Goal: Information Seeking & Learning: Learn about a topic

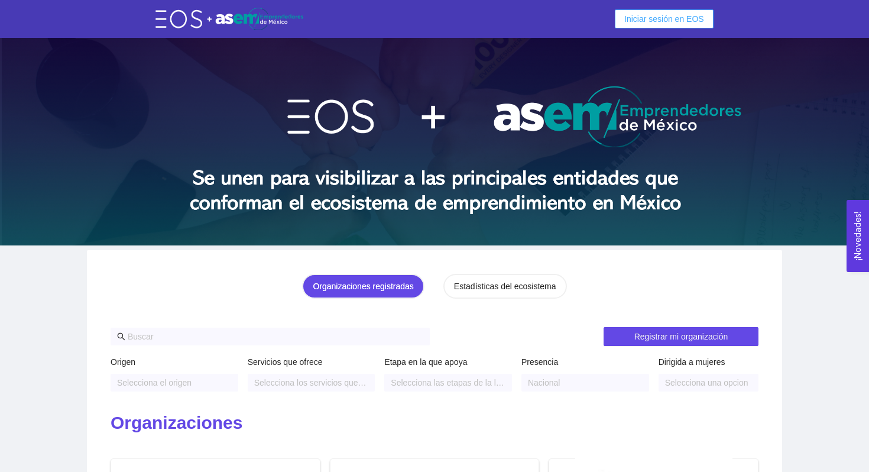
click at [659, 26] on button "Iniciar sesión en EOS" at bounding box center [664, 18] width 99 height 19
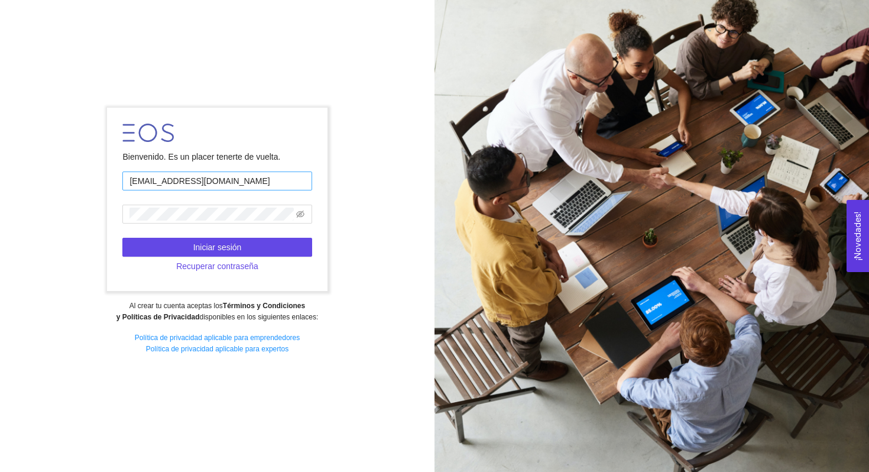
type input "[EMAIL_ADDRESS][DOMAIN_NAME]"
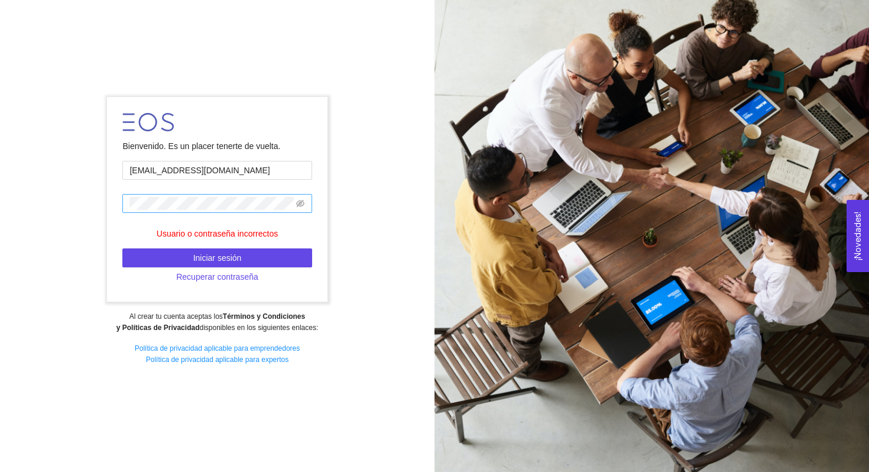
click at [305, 202] on span at bounding box center [216, 203] width 189 height 19
click at [301, 205] on icon "eye-invisible" at bounding box center [300, 203] width 8 height 8
click at [123, 203] on span at bounding box center [216, 203] width 189 height 19
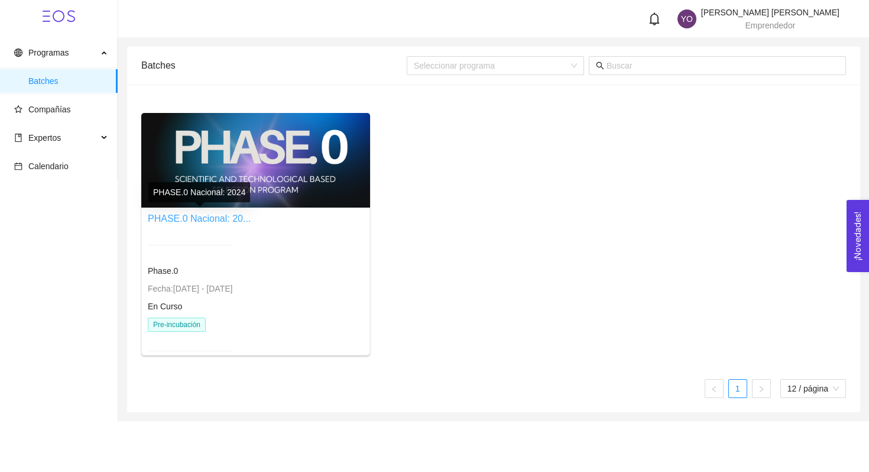
click at [186, 217] on link "PHASE.0 Nacional: 20..." at bounding box center [199, 218] width 103 height 10
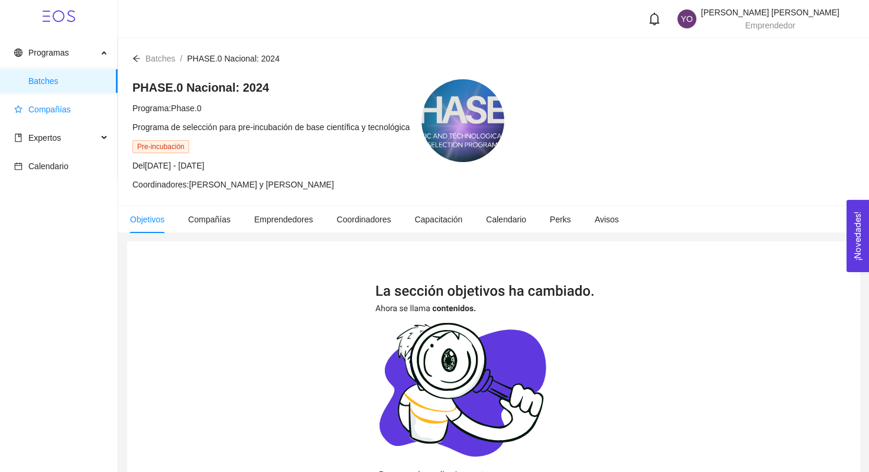
click at [70, 115] on span "Compañías" at bounding box center [61, 109] width 94 height 24
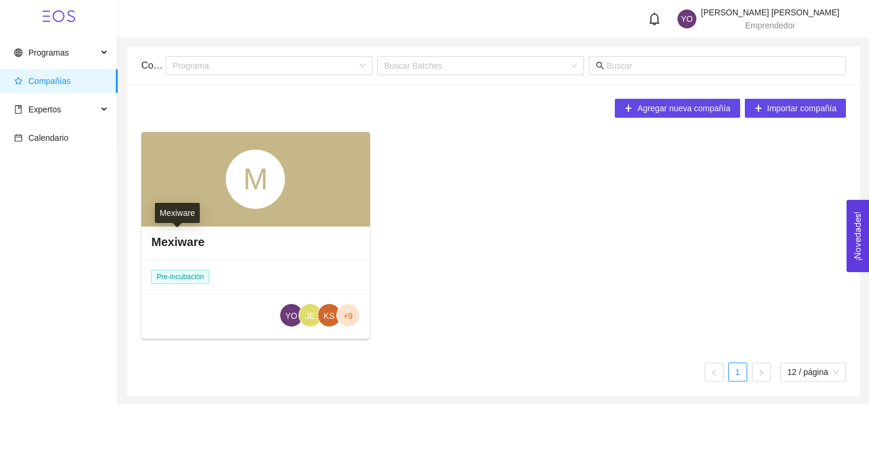
click at [178, 244] on h4 "Mexiware" at bounding box center [177, 241] width 53 height 17
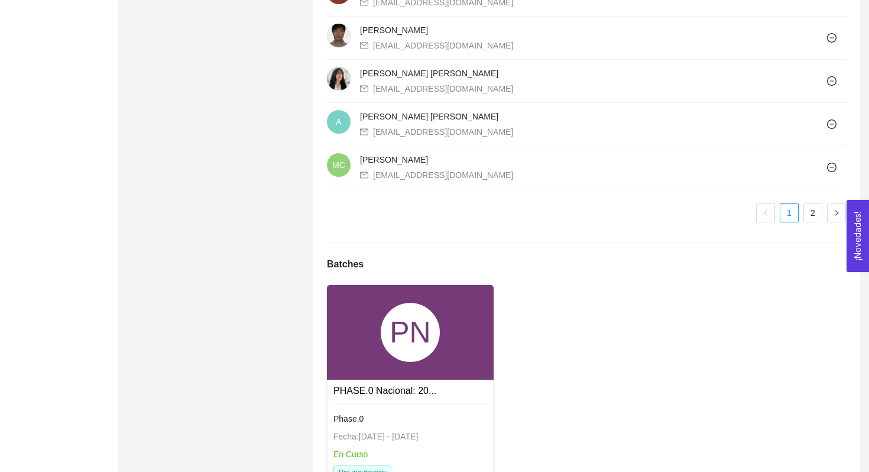
scroll to position [1150, 0]
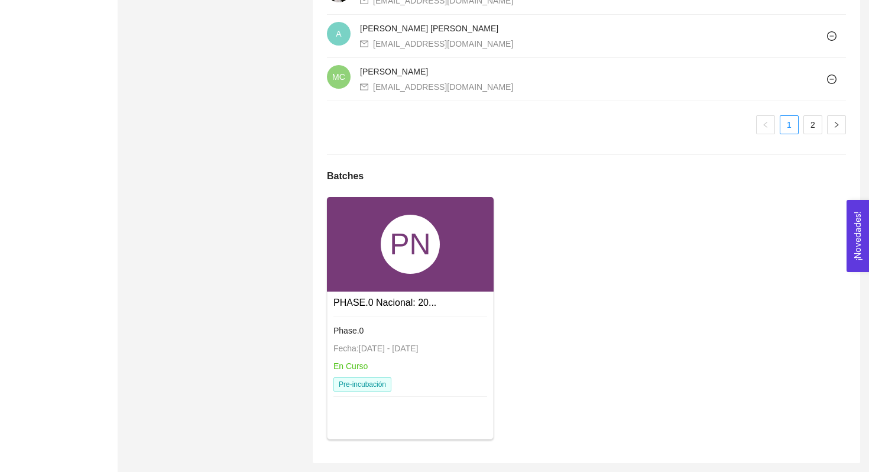
click at [384, 300] on link "PHASE.0 Nacional: 20..." at bounding box center [384, 302] width 103 height 10
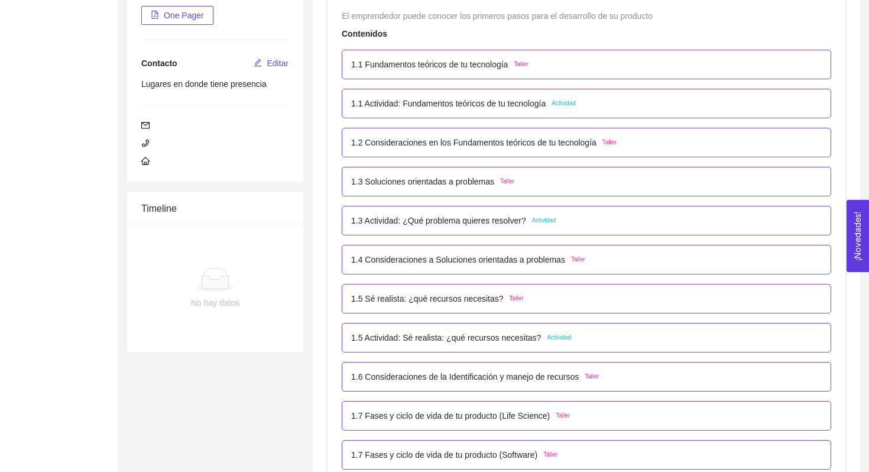
scroll to position [196, 0]
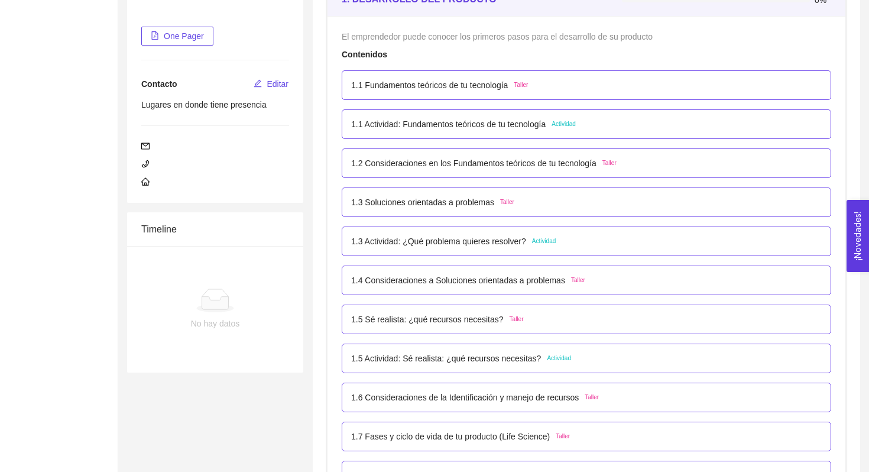
click at [453, 86] on p "1.1 Fundamentos teóricos de tu tecnología" at bounding box center [429, 85] width 157 height 13
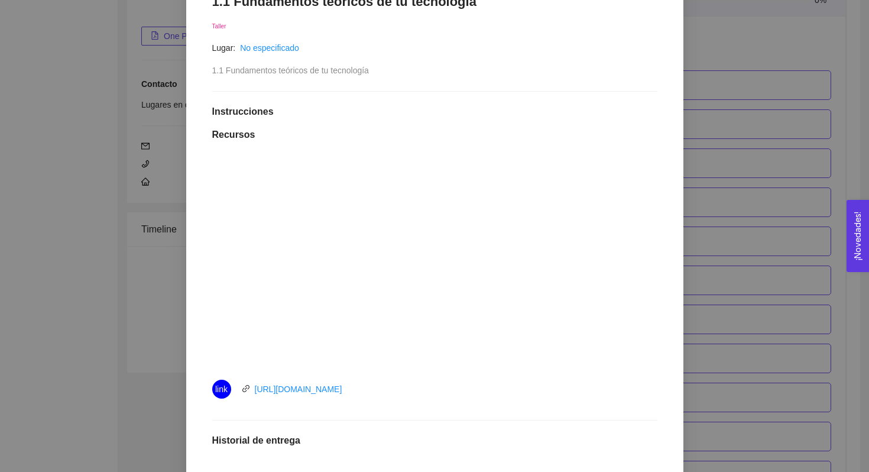
scroll to position [222, 0]
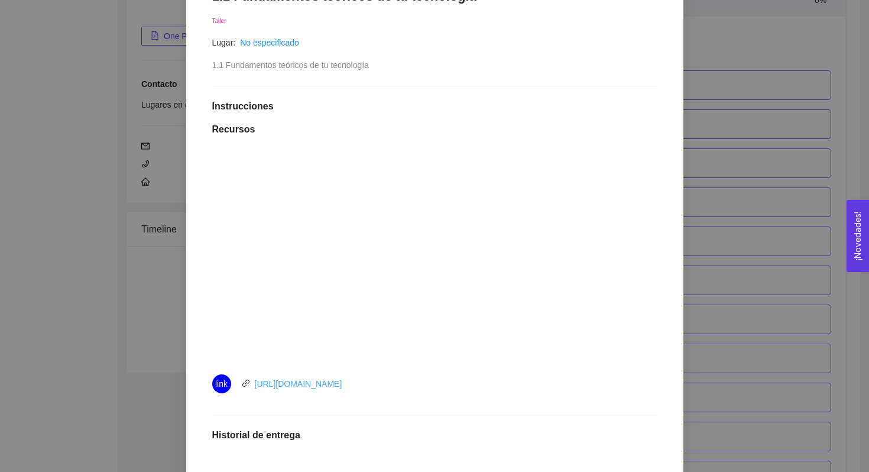
click at [324, 385] on link "[URL][DOMAIN_NAME]" at bounding box center [298, 383] width 87 height 9
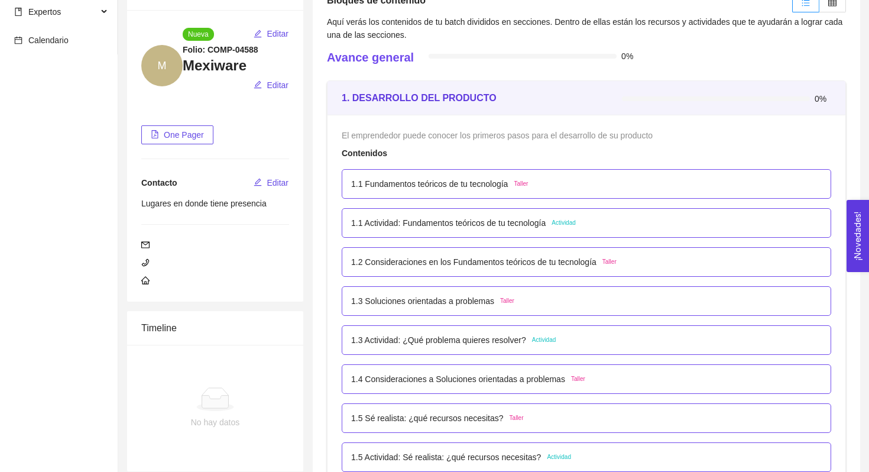
scroll to position [105, 0]
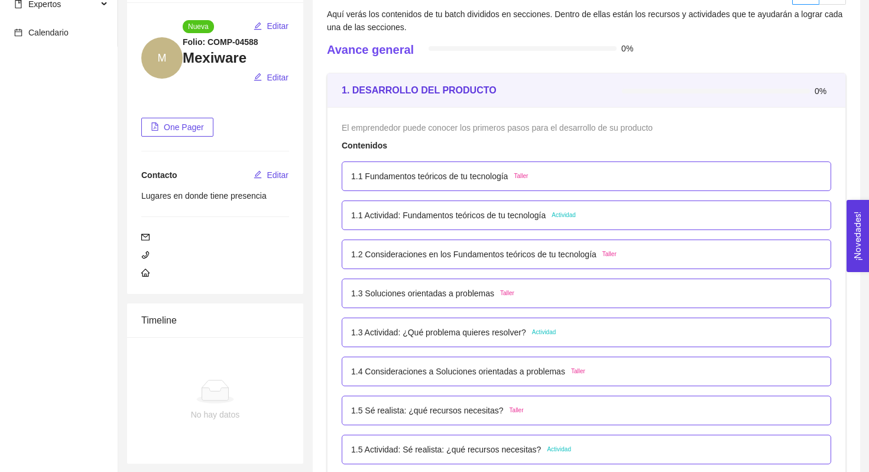
click at [397, 185] on div "1.1 Fundamentos teóricos de tu tecnología Taller" at bounding box center [586, 176] width 489 height 30
click at [420, 177] on p "1.1 Fundamentos teóricos de tu tecnología" at bounding box center [429, 176] width 157 height 13
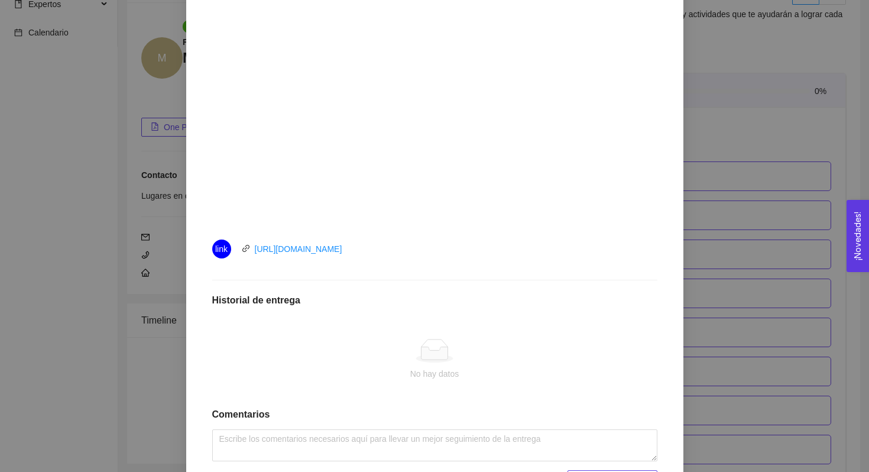
scroll to position [426, 0]
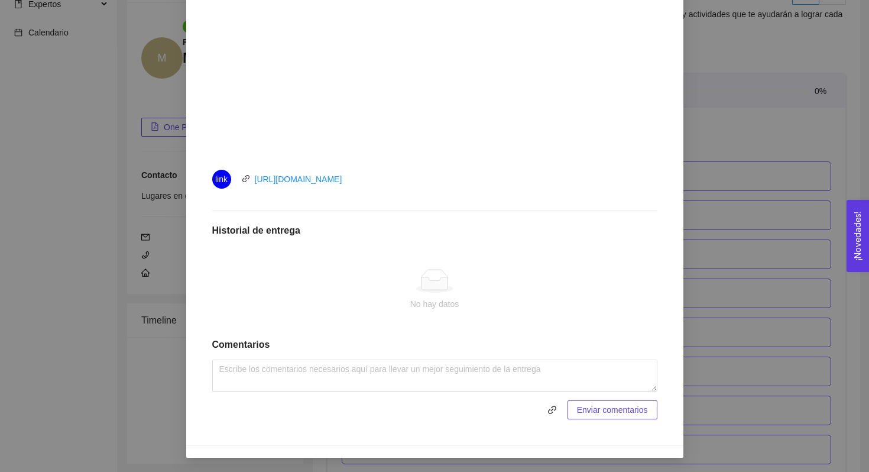
click at [691, 125] on div "1. DESARROLLO DEL PRODUCTO El emprendedor puede conocer los primeros pasos para…" at bounding box center [434, 236] width 869 height 472
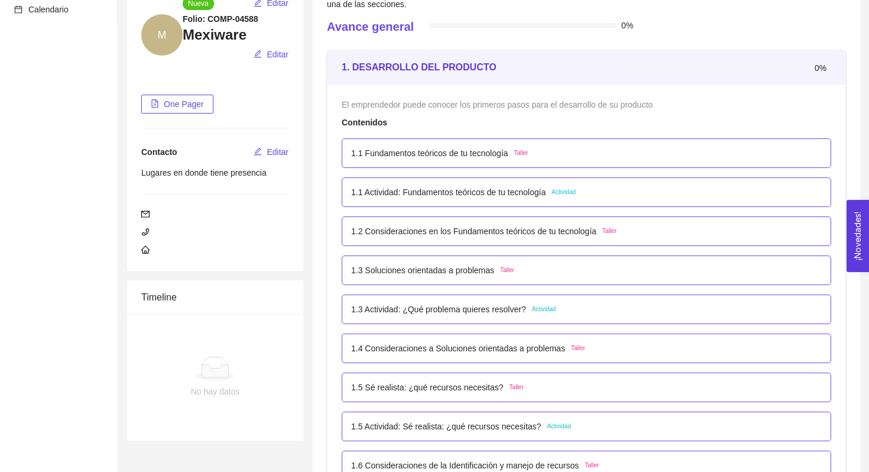
scroll to position [135, 0]
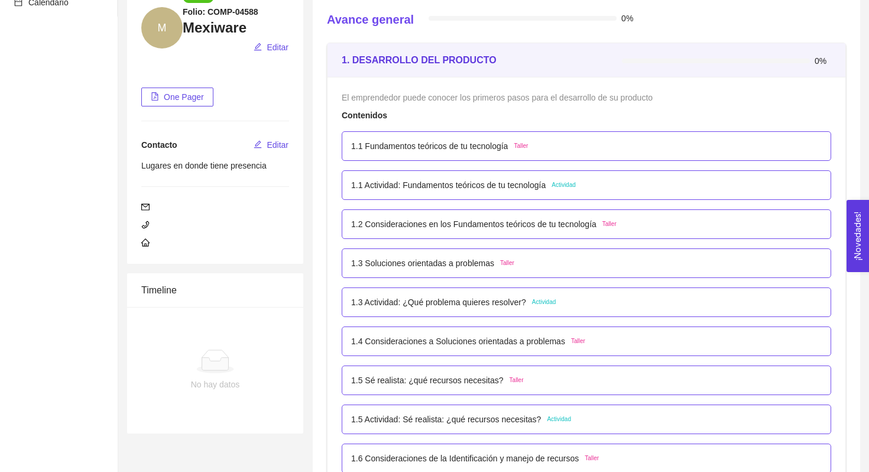
click at [443, 186] on p "1.1 Actividad: Fundamentos teóricos de tu tecnología" at bounding box center [448, 184] width 194 height 13
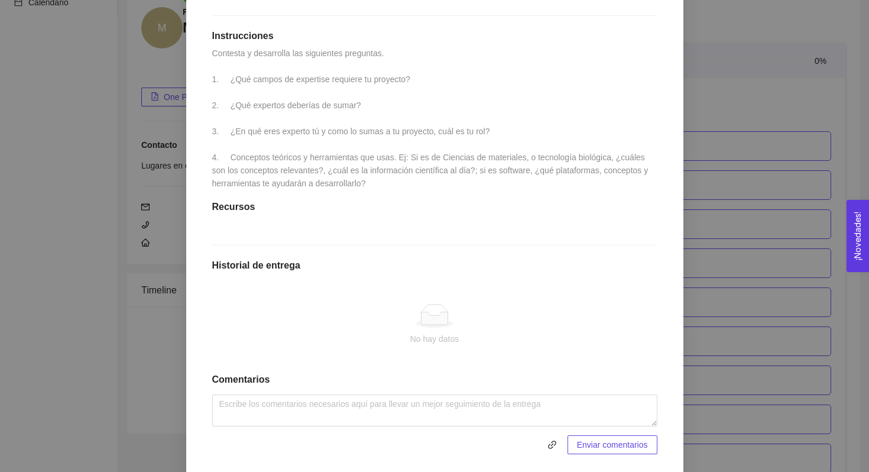
scroll to position [303, 0]
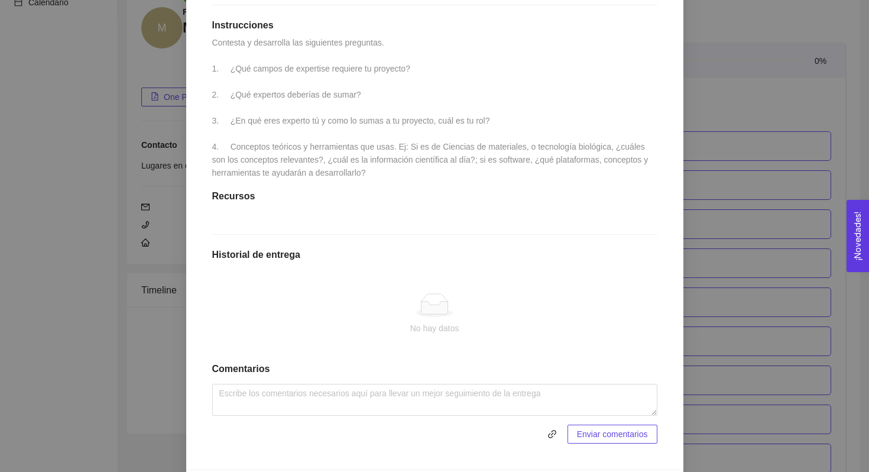
click at [693, 111] on div "1. DESARROLLO DEL PRODUCTO El emprendedor puede conocer los primeros pasos para…" at bounding box center [434, 236] width 869 height 472
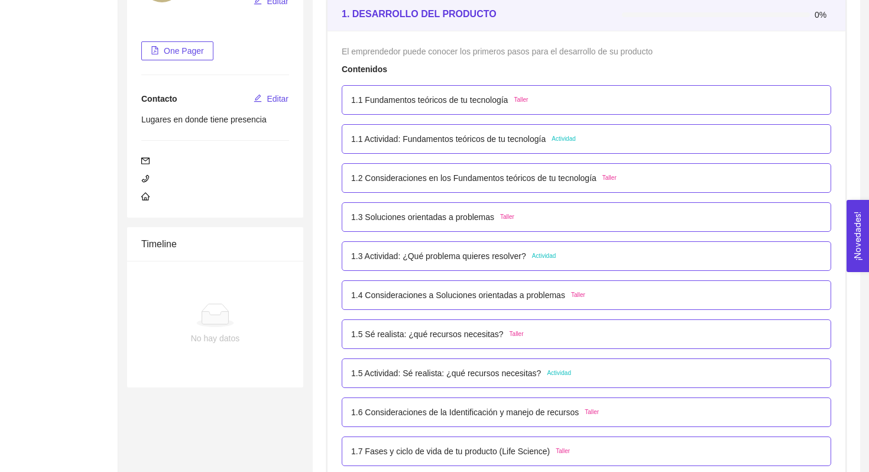
scroll to position [187, 0]
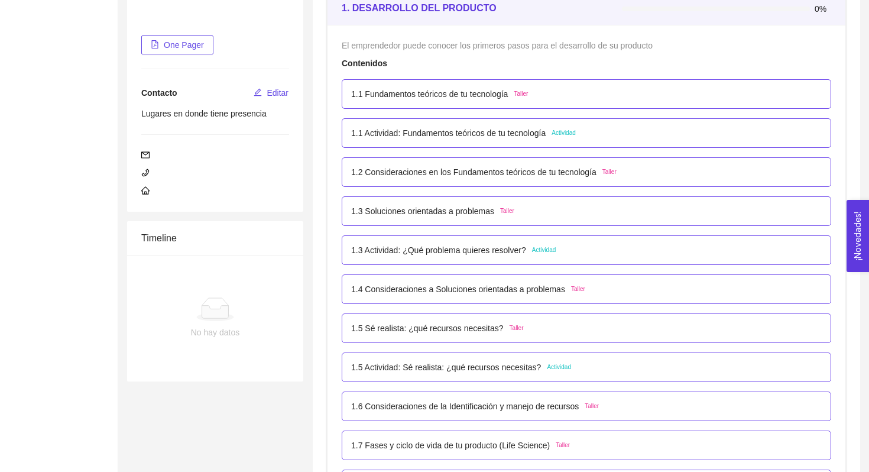
click at [385, 175] on p "1.2 Consideraciones en los Fundamentos teóricos de tu tecnología" at bounding box center [473, 171] width 245 height 13
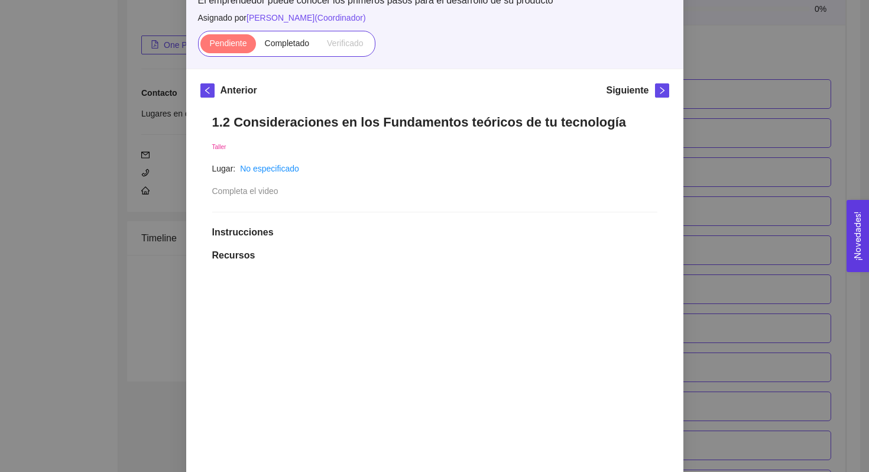
scroll to position [39, 0]
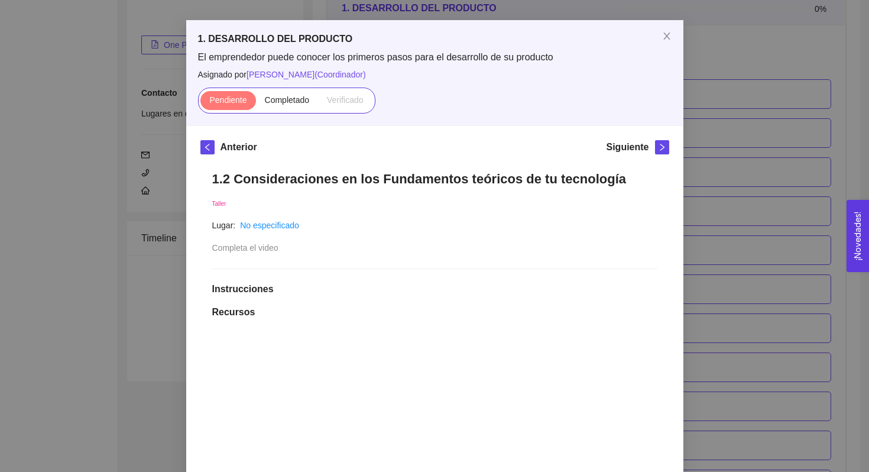
click at [755, 64] on div "1. DESARROLLO DEL PRODUCTO El emprendedor puede conocer los primeros pasos para…" at bounding box center [434, 236] width 869 height 472
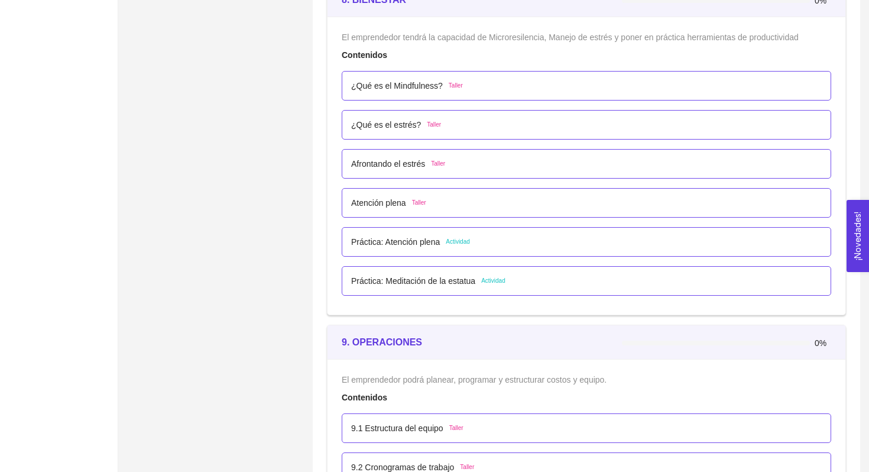
scroll to position [3635, 0]
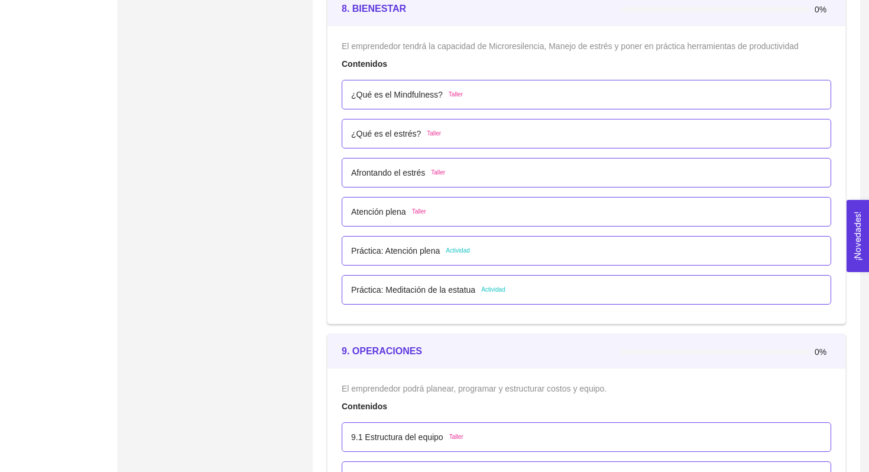
click at [463, 174] on div "Afrontando el estrés Taller" at bounding box center [586, 172] width 470 height 13
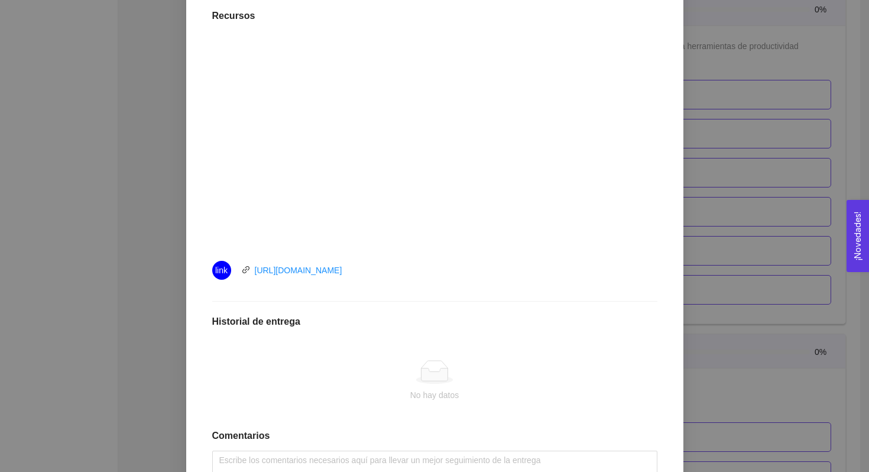
scroll to position [439, 0]
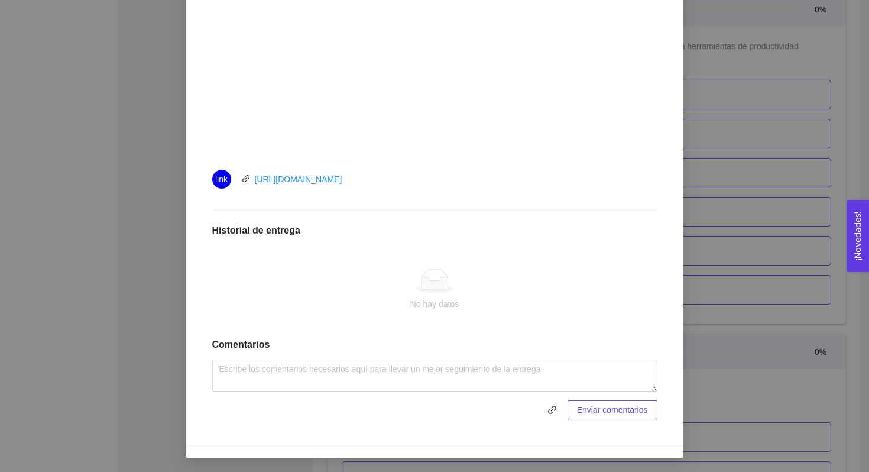
click at [700, 277] on div "8. BIENESTAR El emprendedor tendrá la capacidad de Microresilencia, Manejo de e…" at bounding box center [434, 236] width 869 height 472
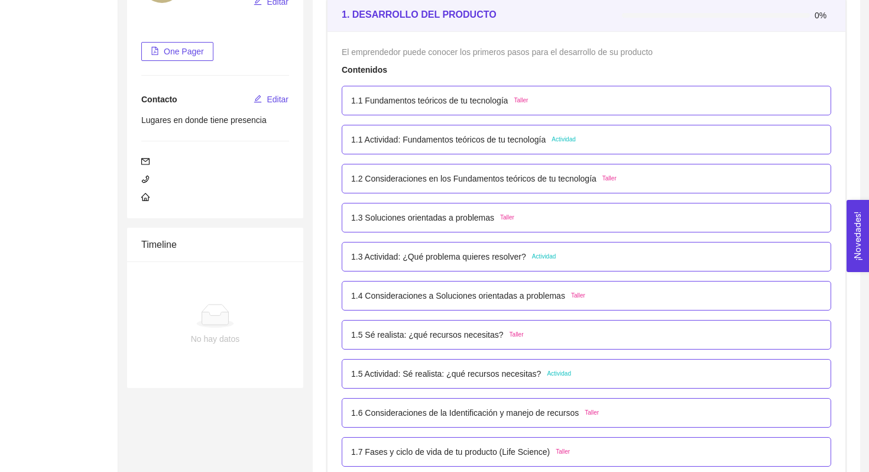
scroll to position [173, 0]
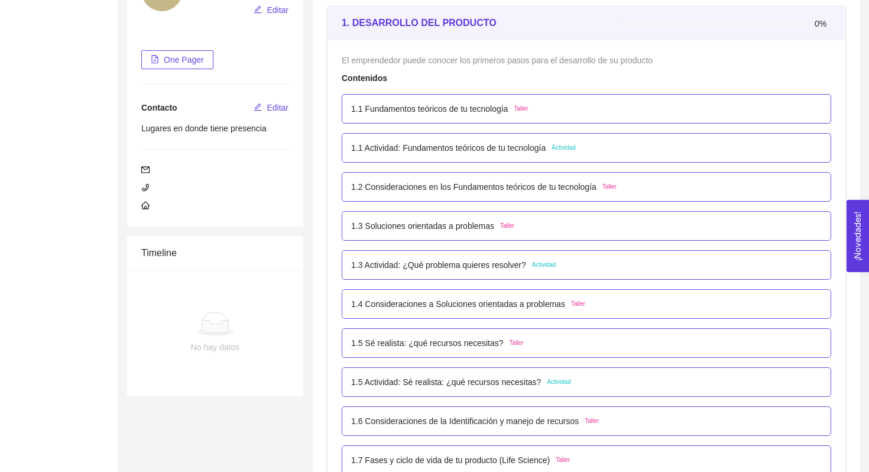
click at [438, 109] on p "1.1 Fundamentos teóricos de tu tecnología" at bounding box center [429, 108] width 157 height 13
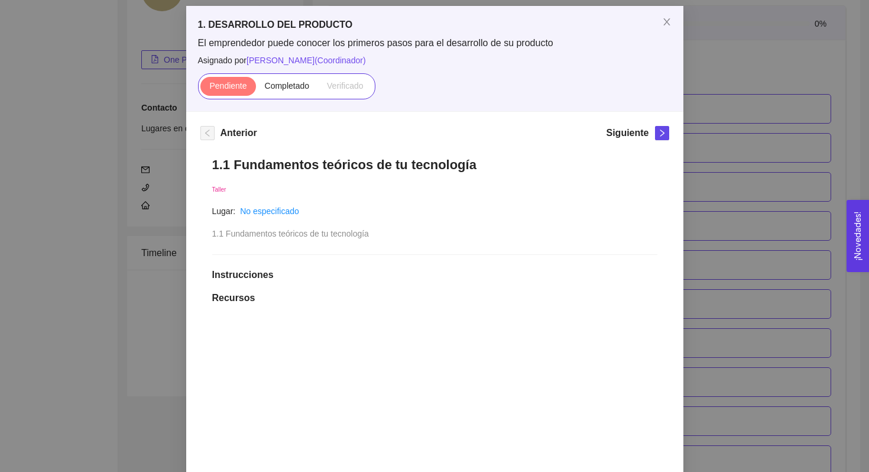
scroll to position [53, 0]
click at [113, 301] on div "1. DESARROLLO DEL PRODUCTO El emprendedor puede conocer los primeros pasos para…" at bounding box center [434, 236] width 869 height 472
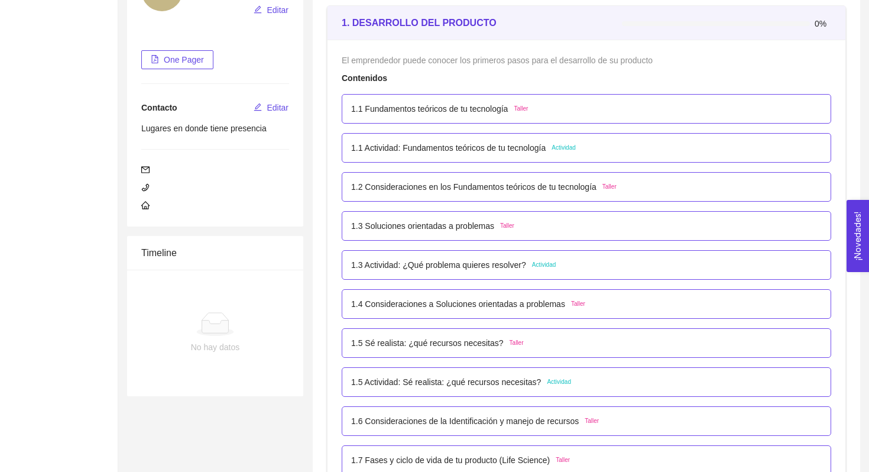
click at [427, 117] on div "1.1 Fundamentos teóricos de tu tecnología Taller" at bounding box center [586, 109] width 489 height 30
click at [493, 115] on div "1.1 Fundamentos teóricos de tu tecnología Taller" at bounding box center [586, 109] width 489 height 30
click at [528, 110] on span "Taller" at bounding box center [520, 108] width 14 height 9
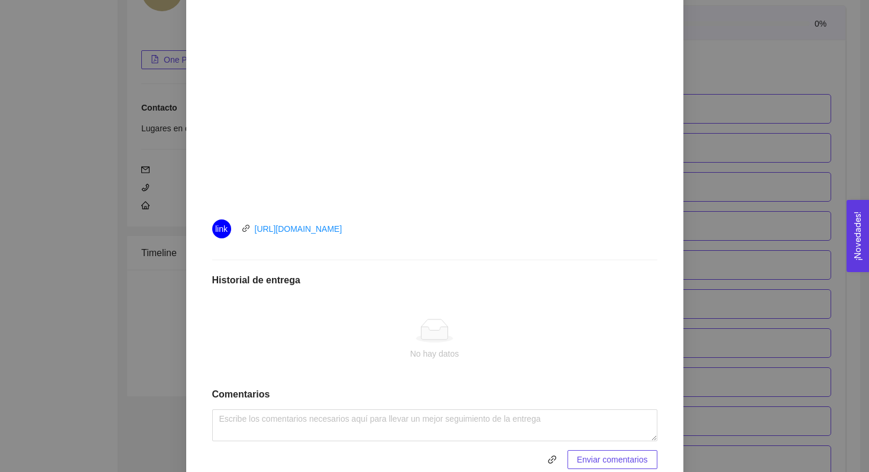
scroll to position [426, 0]
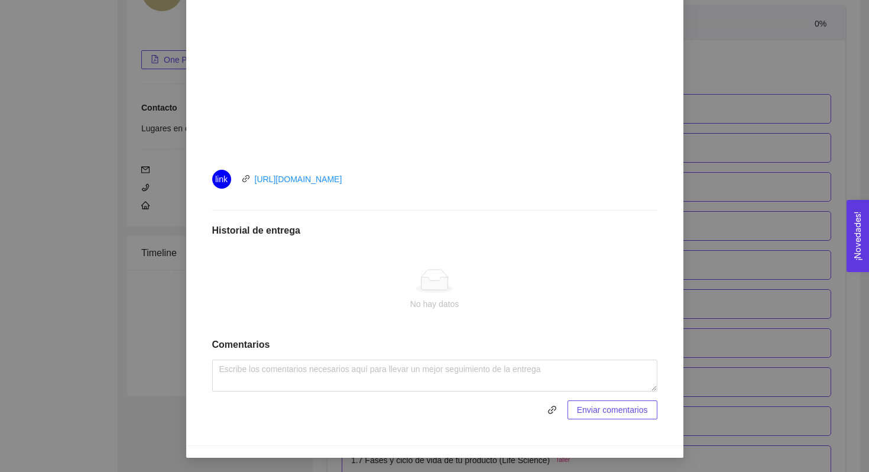
click at [188, 307] on div "Anterior Siguiente 1.1 Fundamentos teóricos de tu tecnología Taller Lugar: No e…" at bounding box center [434, 92] width 497 height 706
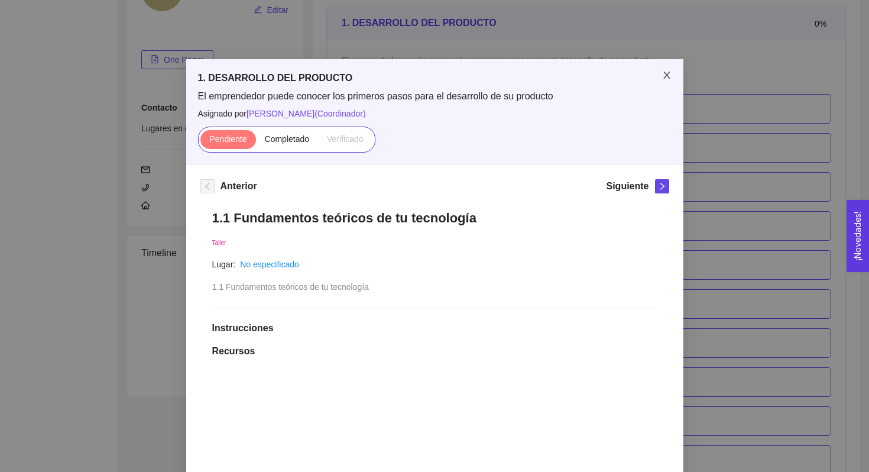
click at [665, 79] on icon "close" at bounding box center [666, 74] width 9 height 9
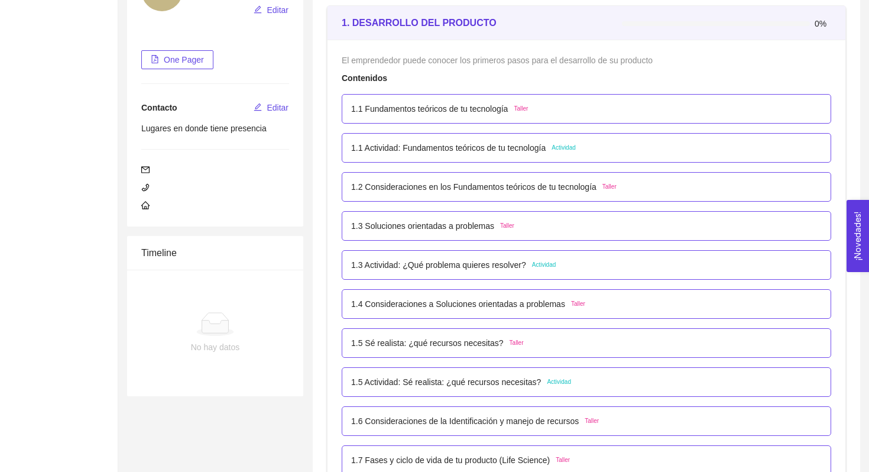
click at [444, 152] on p "1.1 Actividad: Fundamentos teóricos de tu tecnología" at bounding box center [448, 147] width 194 height 13
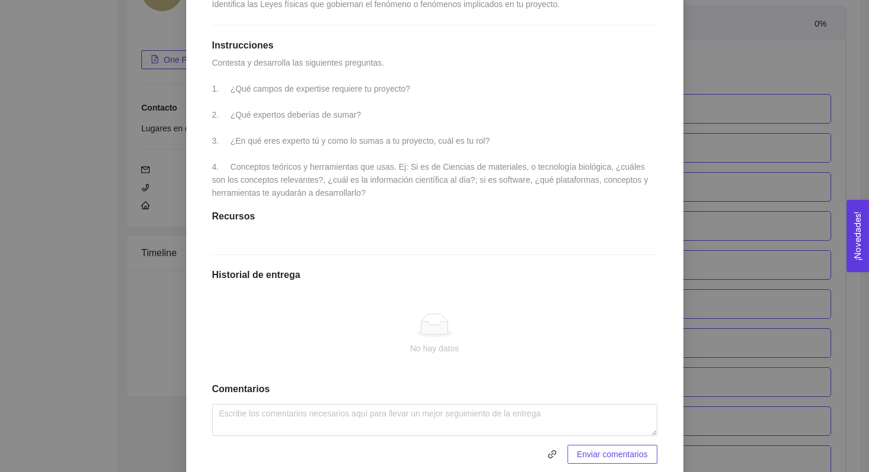
scroll to position [294, 0]
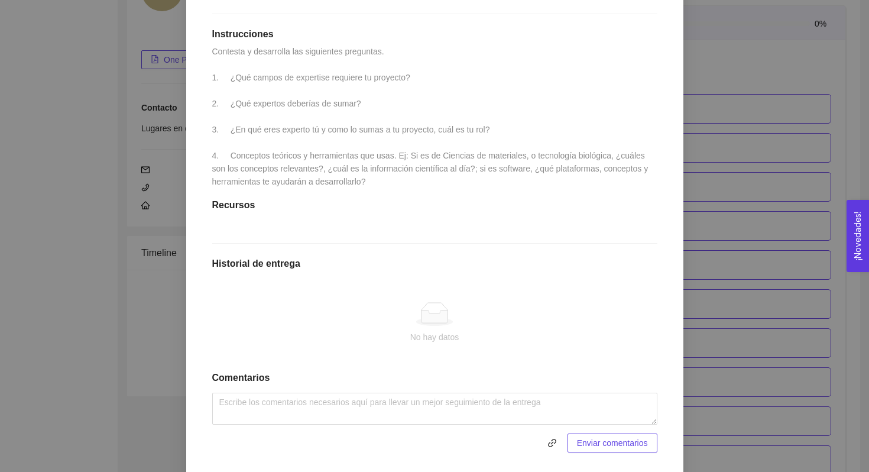
click at [117, 304] on div "1. DESARROLLO DEL PRODUCTO El emprendedor puede conocer los primeros pasos para…" at bounding box center [434, 236] width 869 height 472
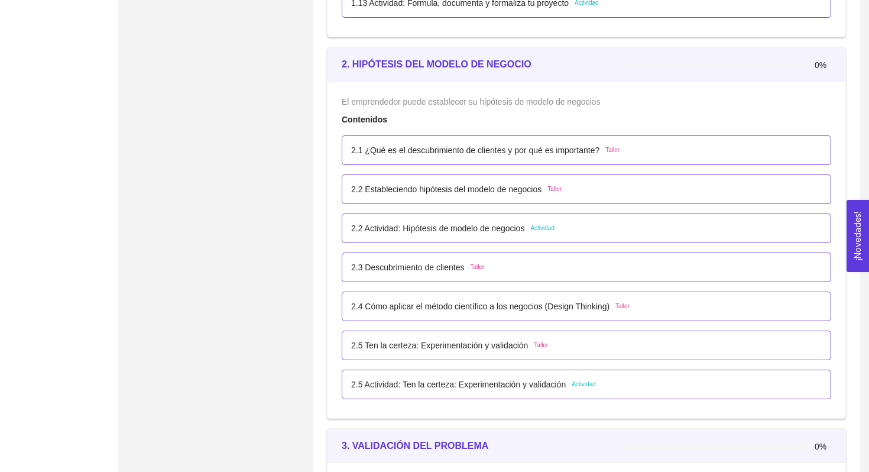
scroll to position [1094, 0]
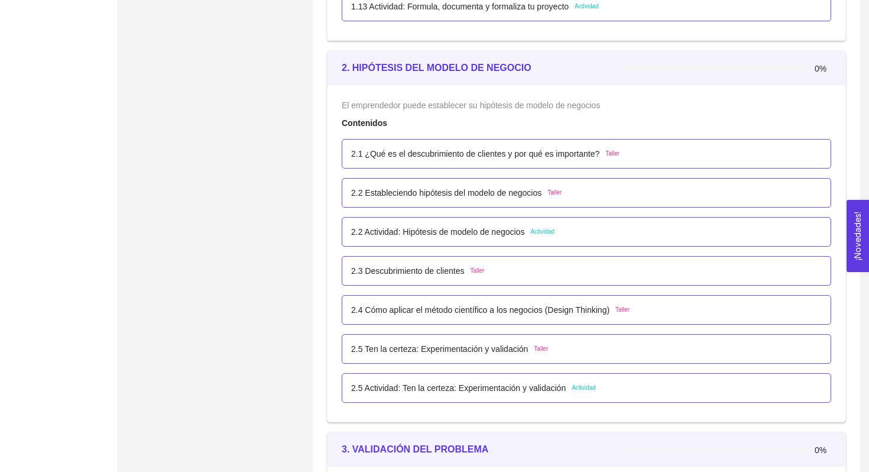
click at [404, 154] on p "2.1 ¿Qué es el descubrimiento de clientes y por qué es importante?" at bounding box center [475, 153] width 248 height 13
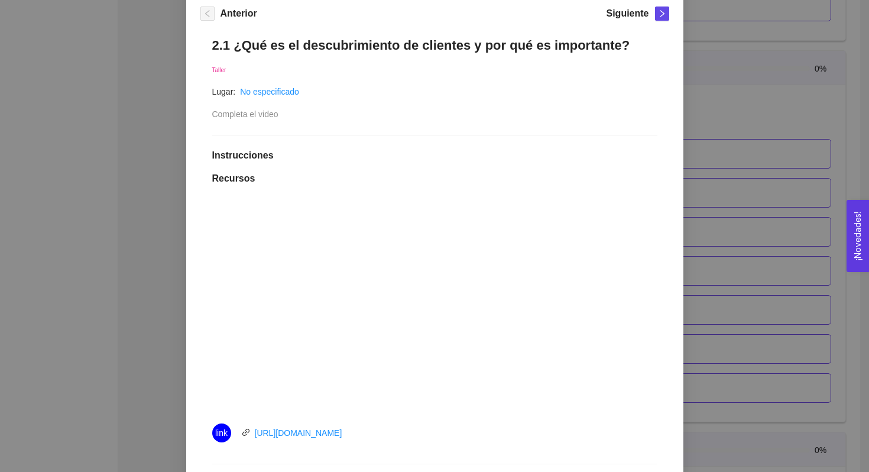
scroll to position [201, 0]
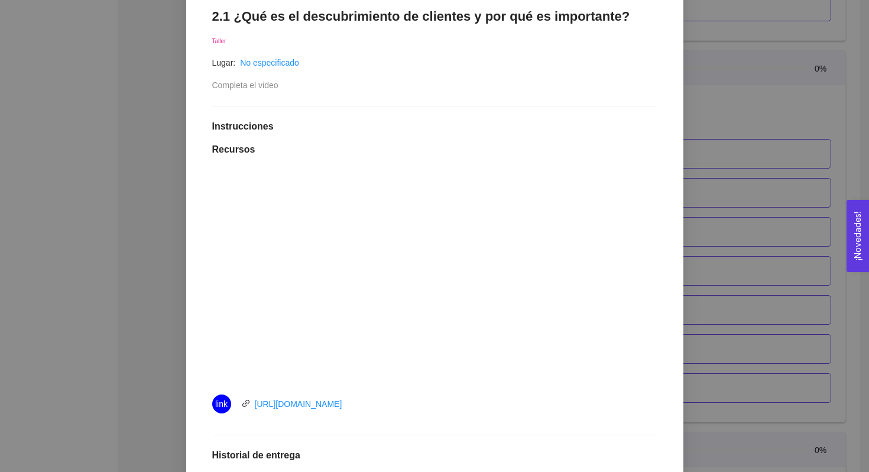
click at [96, 219] on div "2. HIPÓTESIS DEL MODELO DE NEGOCIO El emprendedor puede establecer su hipótesis…" at bounding box center [434, 236] width 869 height 472
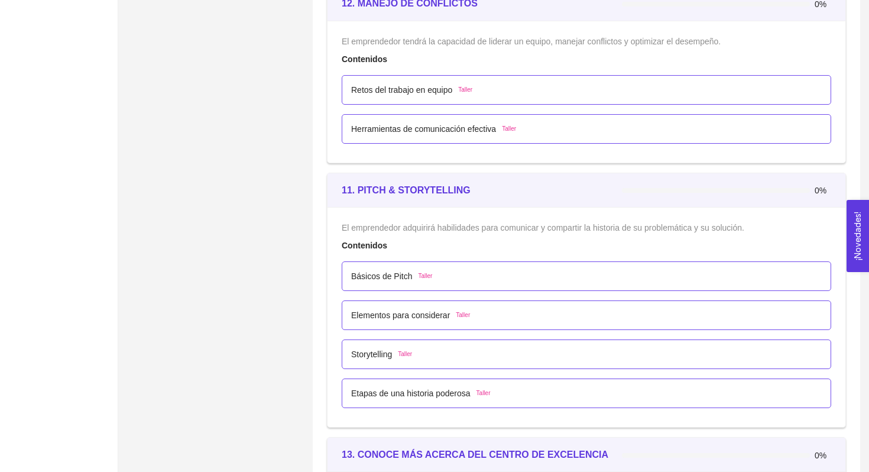
scroll to position [4958, 0]
